Goal: Navigation & Orientation: Go to known website

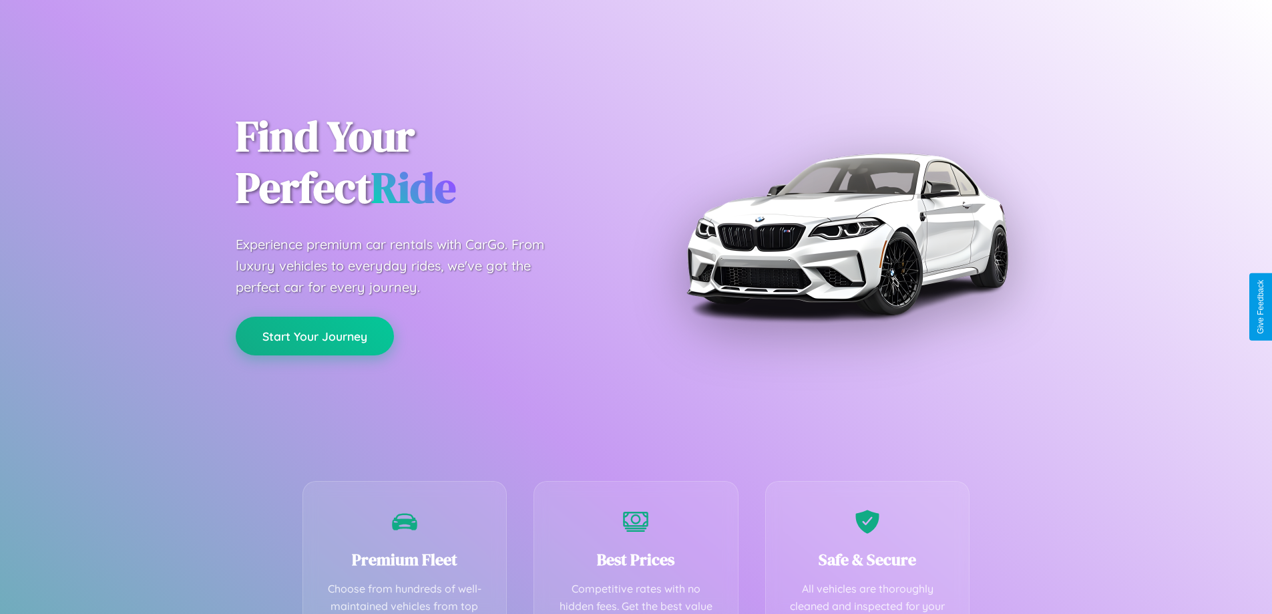
click at [314, 336] on button "Start Your Journey" at bounding box center [315, 335] width 158 height 39
click at [314, 335] on button "Start Your Journey" at bounding box center [315, 335] width 158 height 39
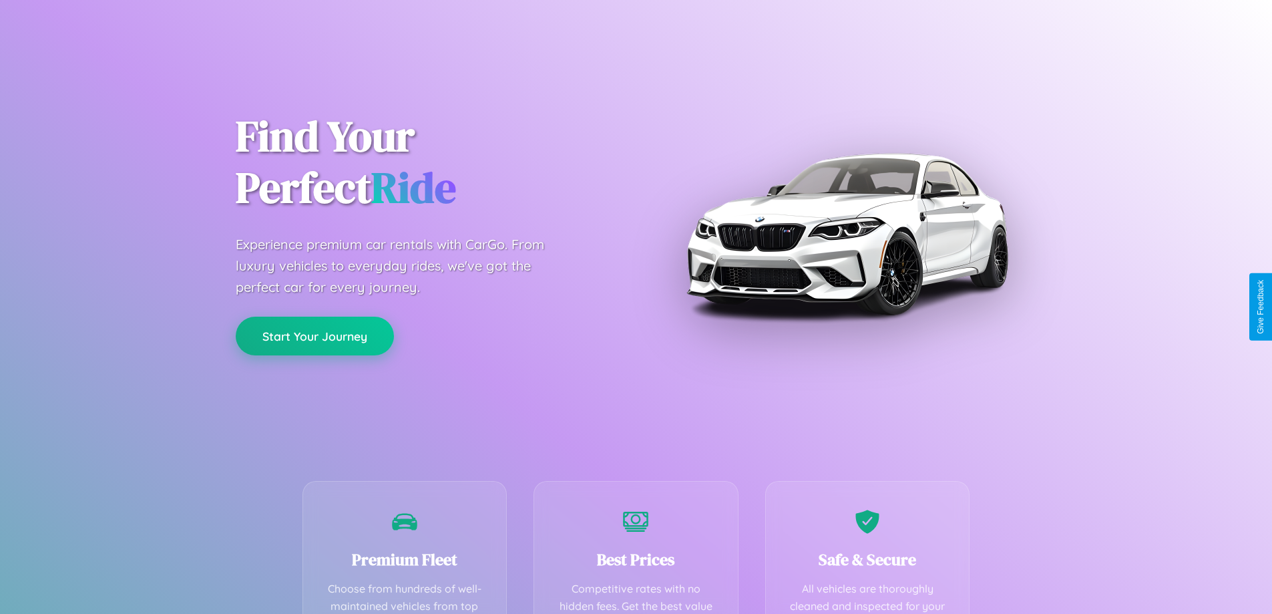
click at [314, 335] on button "Start Your Journey" at bounding box center [315, 335] width 158 height 39
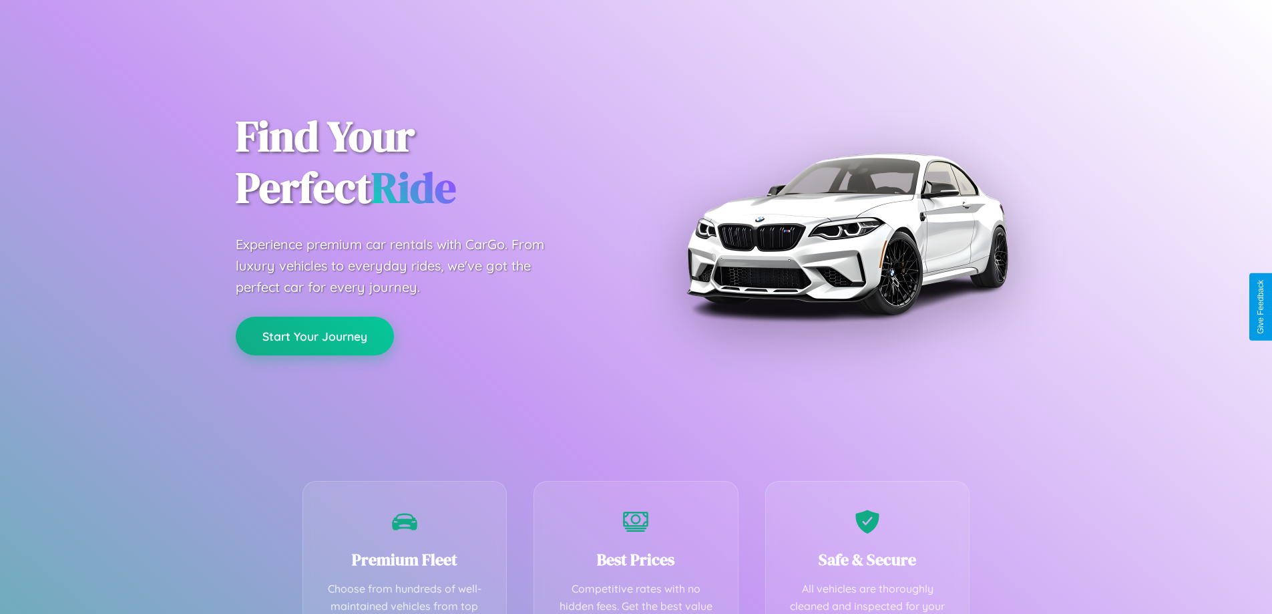
click at [314, 335] on button "Start Your Journey" at bounding box center [315, 335] width 158 height 39
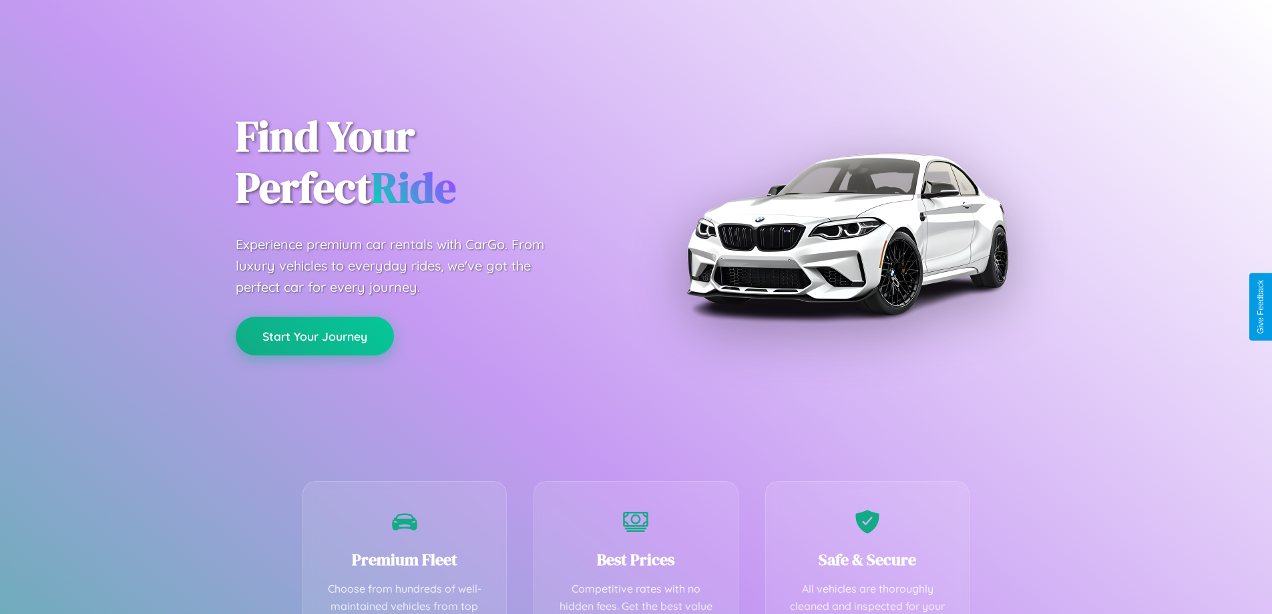
click at [314, 335] on button "Start Your Journey" at bounding box center [315, 335] width 158 height 39
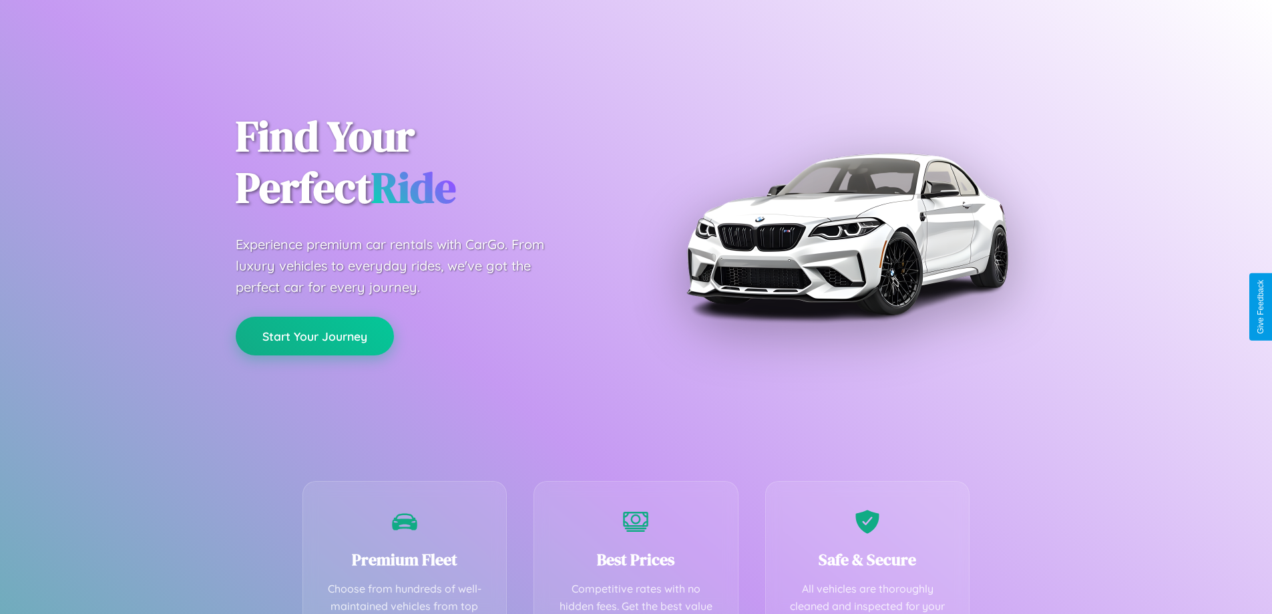
click at [314, 335] on button "Start Your Journey" at bounding box center [315, 335] width 158 height 39
